Goal: Task Accomplishment & Management: Use online tool/utility

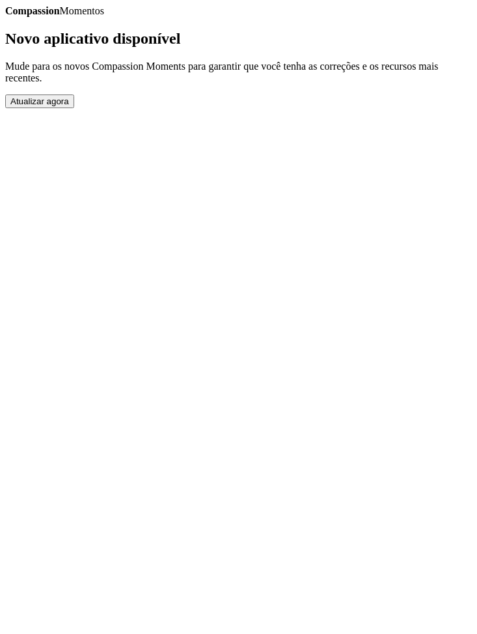
click at [74, 108] on button "Atualizar agora" at bounding box center [39, 101] width 69 height 14
click at [273, 108] on div "Compassion Momentos Novo aplicativo disponível Mude para os novos Compassion Mo…" at bounding box center [238, 56] width 467 height 103
click at [282, 108] on div "Compassion Momentos Novo aplicativo disponível Mude para os novos Compassion Mo…" at bounding box center [238, 56] width 467 height 103
click at [74, 108] on button "Atualizar agora" at bounding box center [39, 101] width 69 height 14
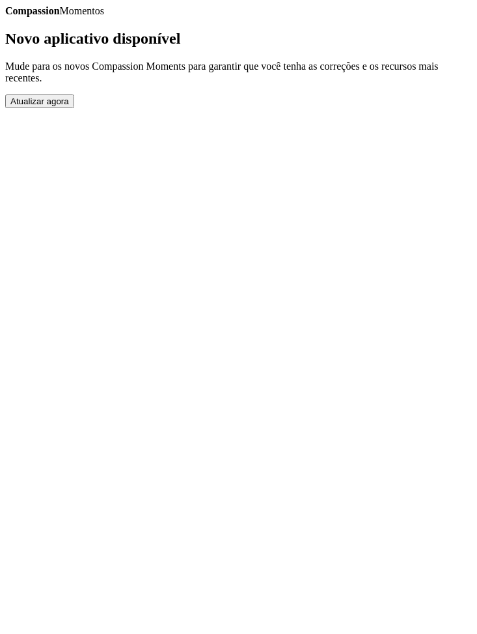
click at [74, 108] on button "Atualizar agora" at bounding box center [39, 101] width 69 height 14
